Goal: Task Accomplishment & Management: Manage account settings

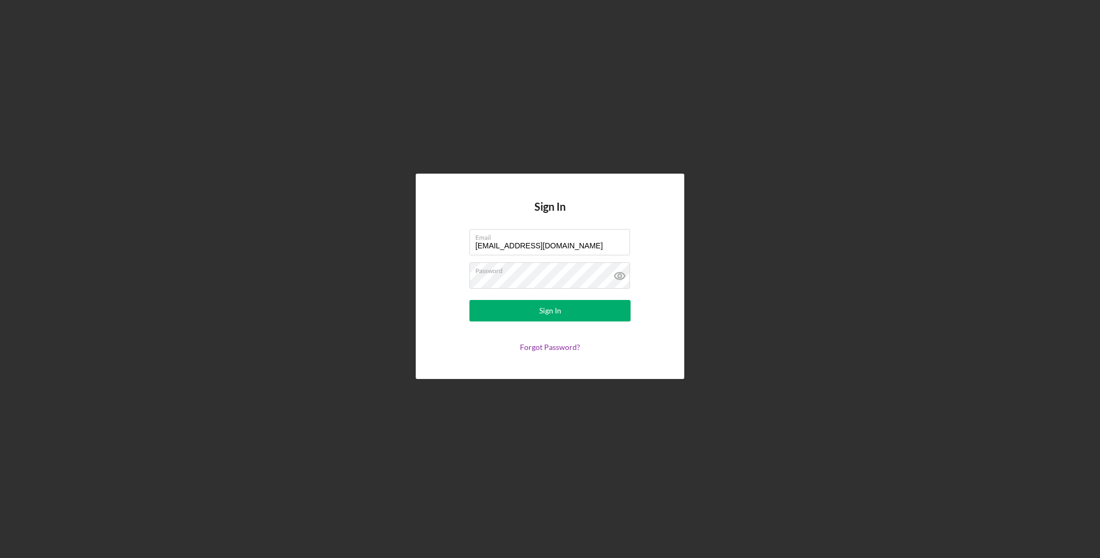
click at [470, 300] on button "Sign In" at bounding box center [550, 310] width 161 height 21
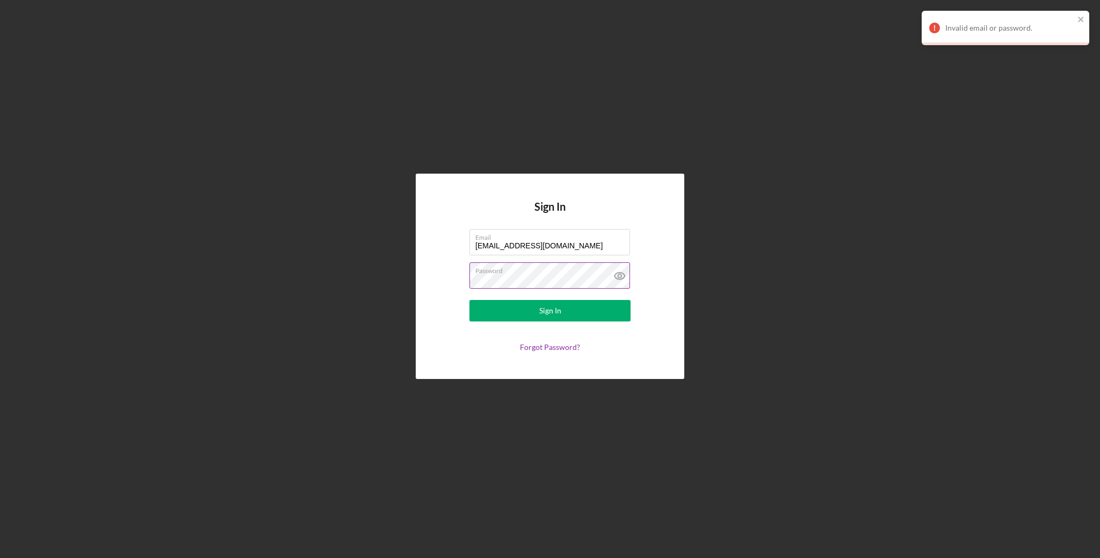
click at [617, 275] on icon at bounding box center [620, 275] width 27 height 27
click at [470, 300] on button "Sign In" at bounding box center [550, 310] width 161 height 21
click at [462, 276] on form "Email [EMAIL_ADDRESS][DOMAIN_NAME] Password Sign In Forgot Password?" at bounding box center [550, 290] width 215 height 122
click at [539, 313] on button "Sign In" at bounding box center [550, 310] width 161 height 21
click at [550, 345] on link "Forgot Password?" at bounding box center [550, 346] width 60 height 9
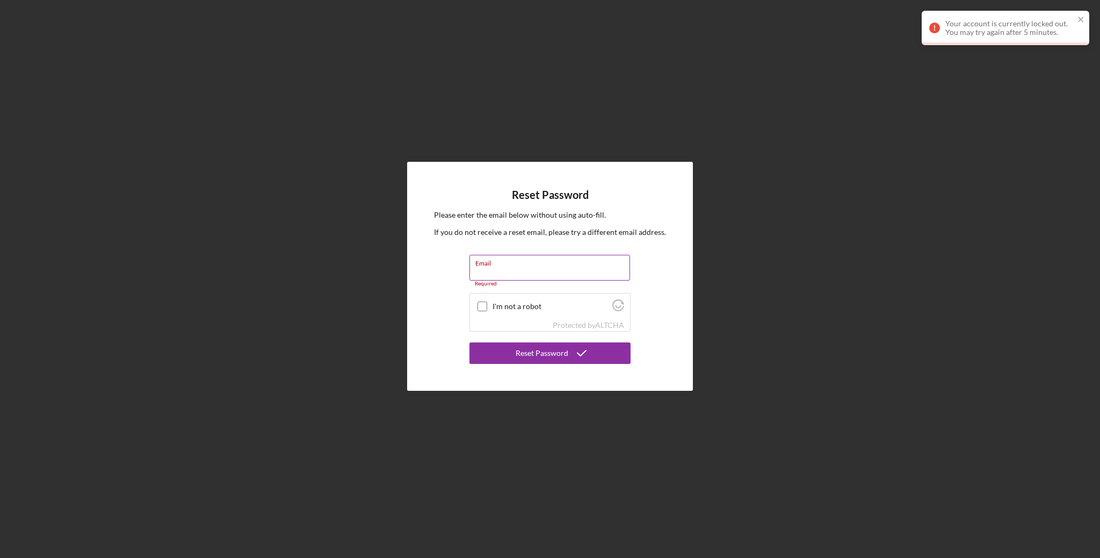
click at [567, 273] on input "Email" at bounding box center [550, 268] width 161 height 26
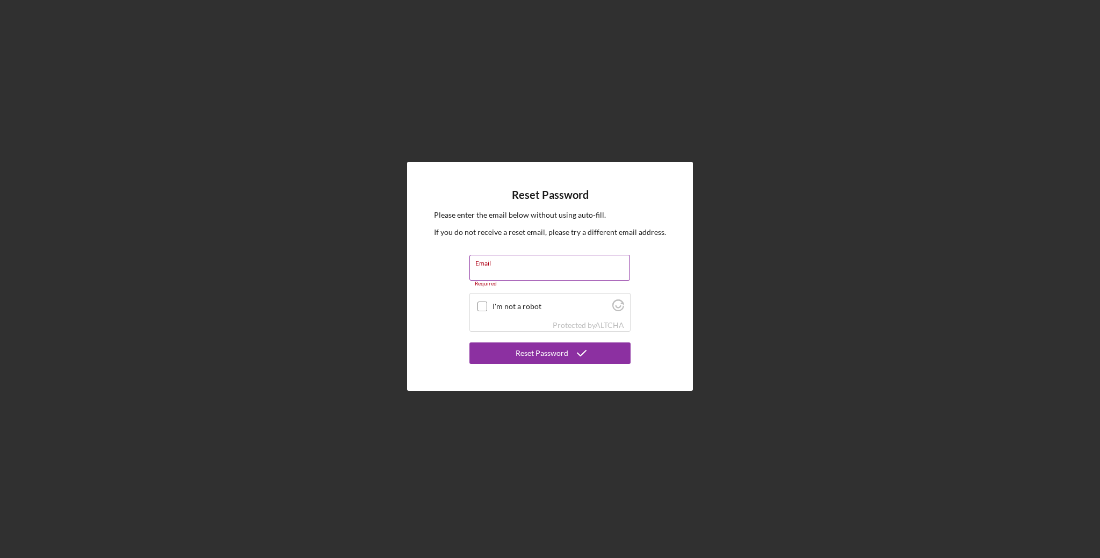
type input "[EMAIL_ADDRESS][DOMAIN_NAME]"
click at [482, 294] on div at bounding box center [482, 300] width 13 height 13
click at [482, 299] on input "I'm not a robot" at bounding box center [483, 301] width 10 height 10
checkbox input "true"
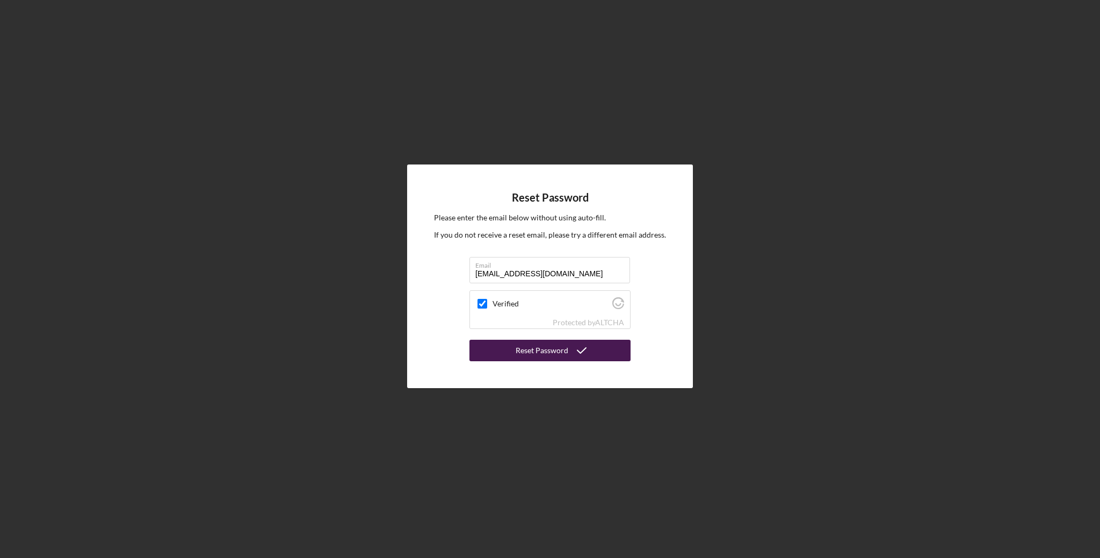
click at [501, 346] on button "Reset Password" at bounding box center [550, 350] width 161 height 21
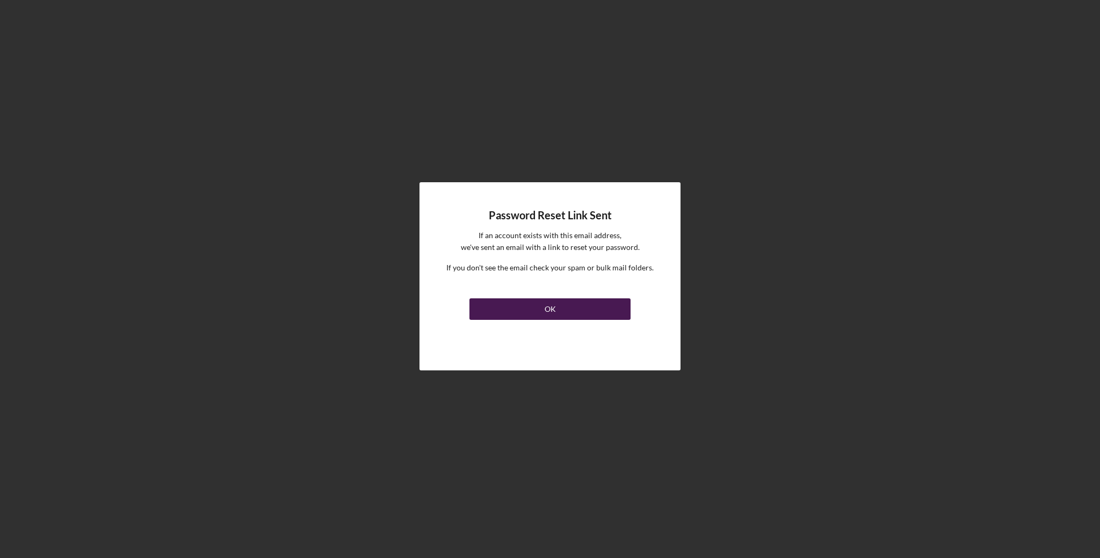
click at [496, 299] on button "OK" at bounding box center [550, 308] width 161 height 21
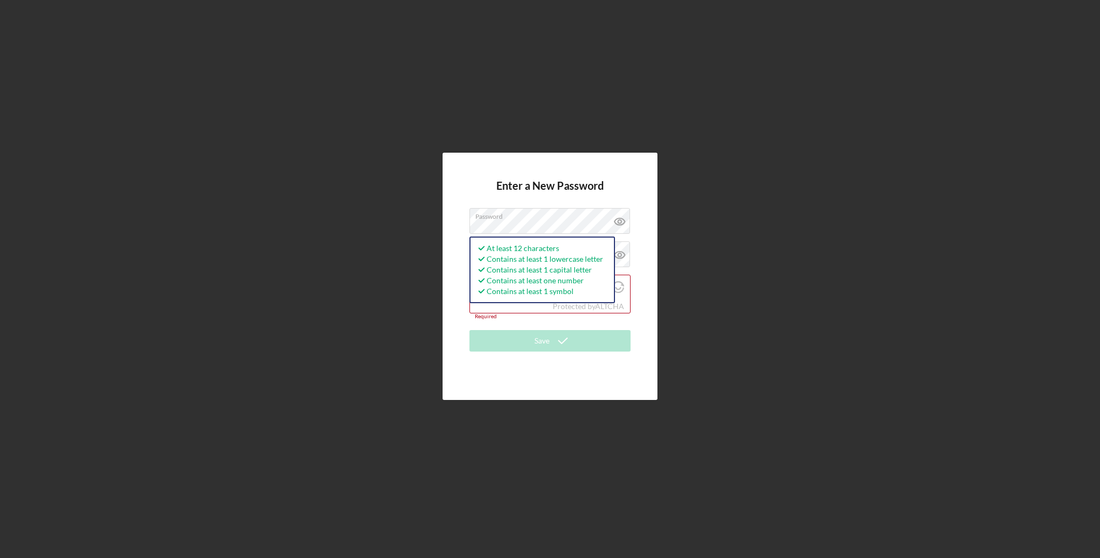
click at [687, 289] on div "Enter a New Password Password At least 12 characters Contains at least 1 lowerc…" at bounding box center [550, 276] width 1090 height 552
click at [528, 253] on label "Confirm Password" at bounding box center [506, 254] width 62 height 9
click at [622, 219] on icon at bounding box center [620, 221] width 10 height 7
click at [619, 255] on icon at bounding box center [620, 254] width 27 height 27
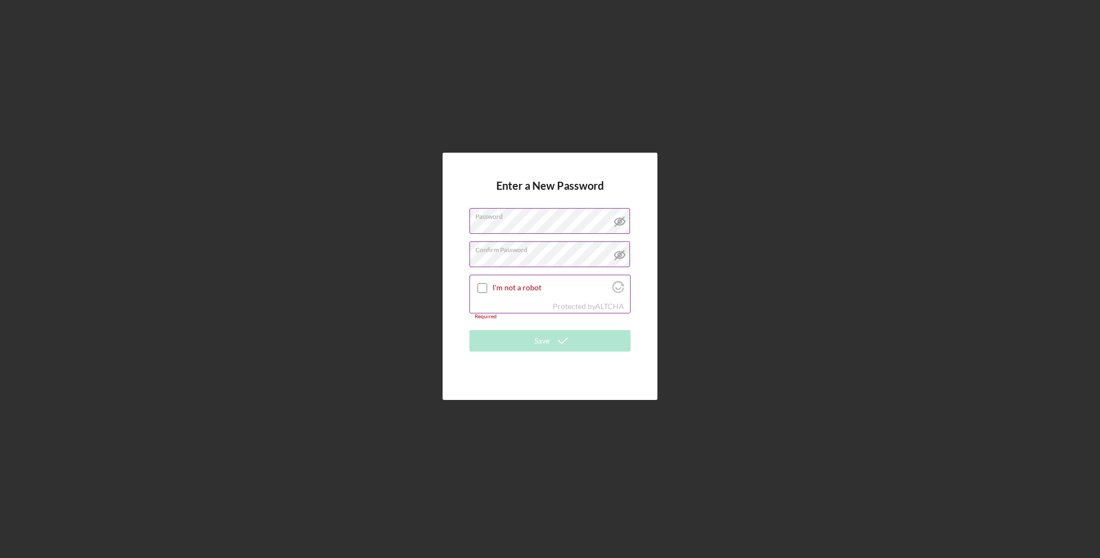
click at [483, 286] on input "I'm not a robot" at bounding box center [483, 288] width 10 height 10
checkbox input "true"
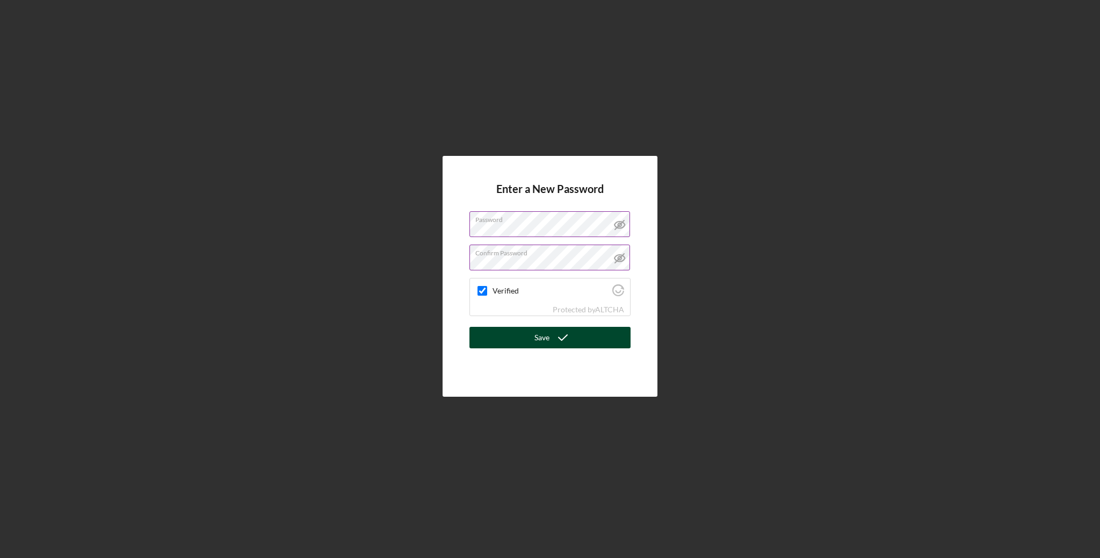
click at [498, 334] on button "Save" at bounding box center [550, 337] width 161 height 21
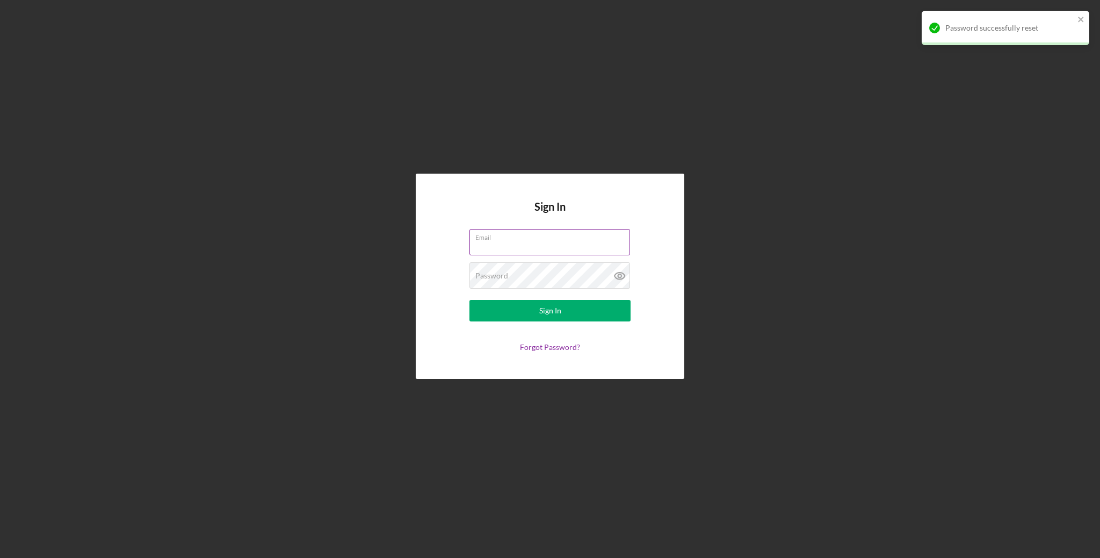
click at [502, 246] on input "Email" at bounding box center [550, 242] width 161 height 26
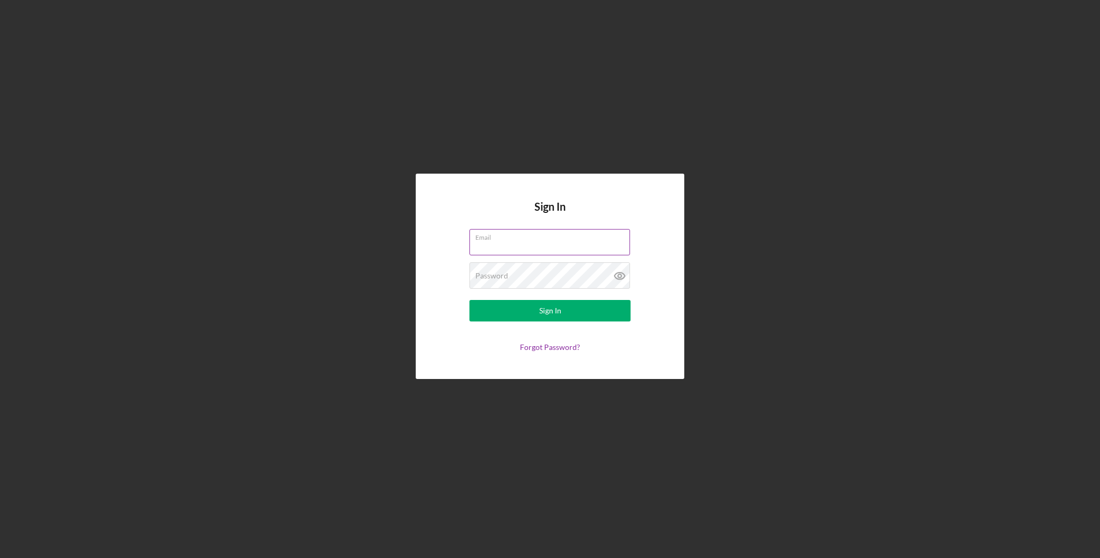
type input "[EMAIL_ADDRESS][DOMAIN_NAME]"
click at [539, 310] on button "Sign In" at bounding box center [550, 310] width 161 height 21
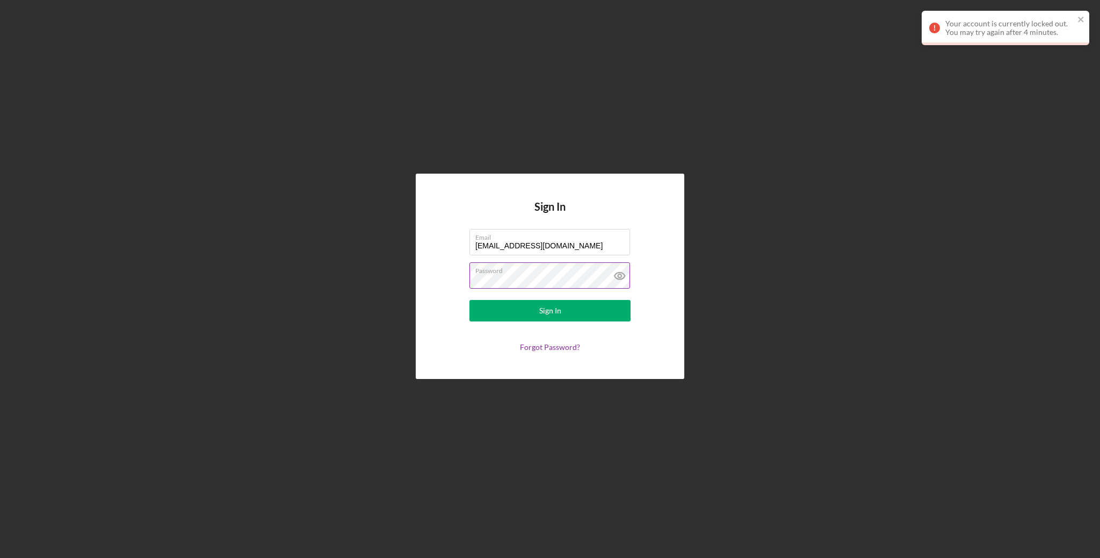
click at [622, 272] on icon at bounding box center [620, 275] width 27 height 27
click at [1080, 16] on icon "close" at bounding box center [1082, 19] width 8 height 9
